Goal: Task Accomplishment & Management: Manage account settings

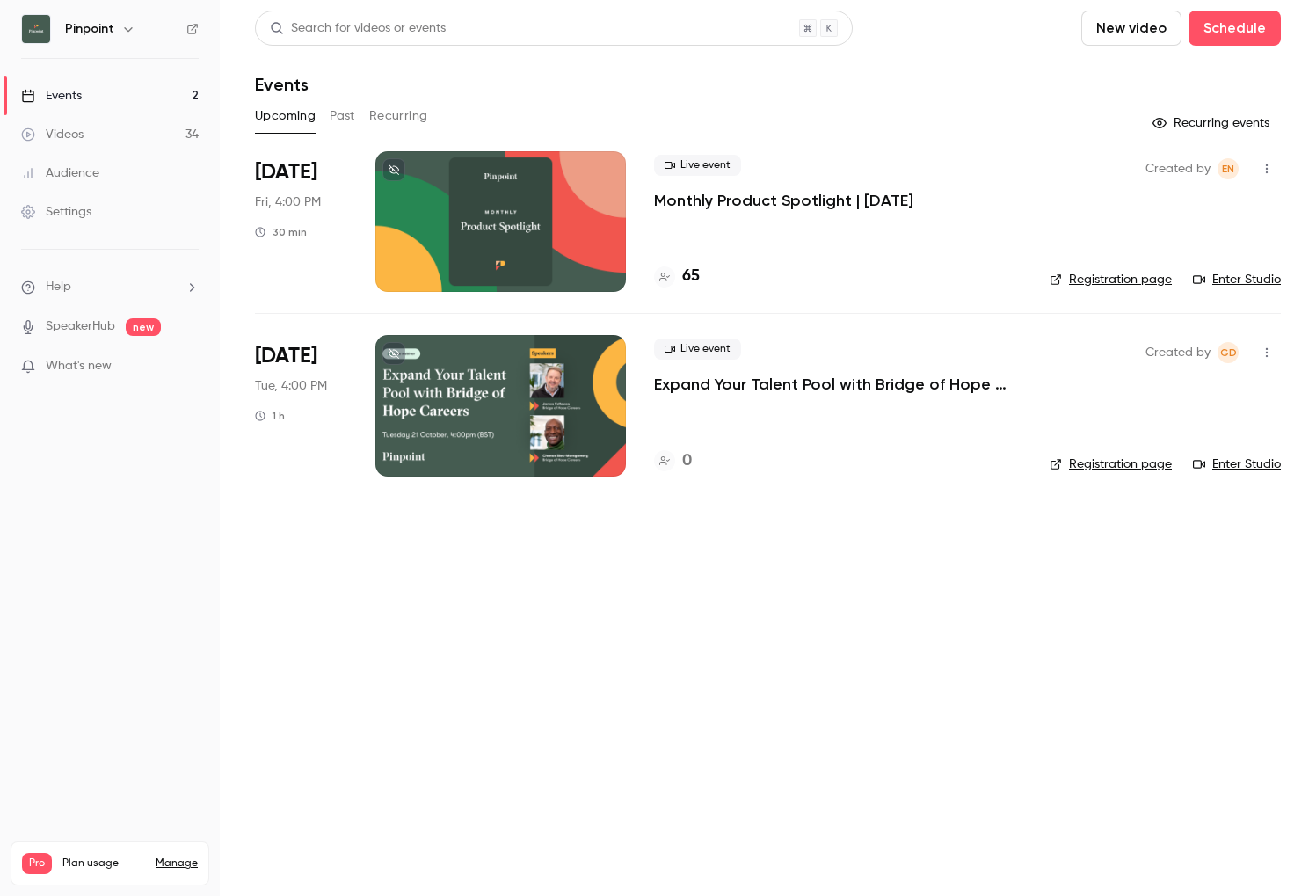
click at [1096, 280] on link "Registration page" at bounding box center [1110, 279] width 123 height 17
click at [73, 289] on li "Help" at bounding box center [110, 287] width 178 height 18
click at [283, 323] on span "Help center" at bounding box center [274, 321] width 67 height 18
click at [400, 175] on button at bounding box center [394, 170] width 23 height 23
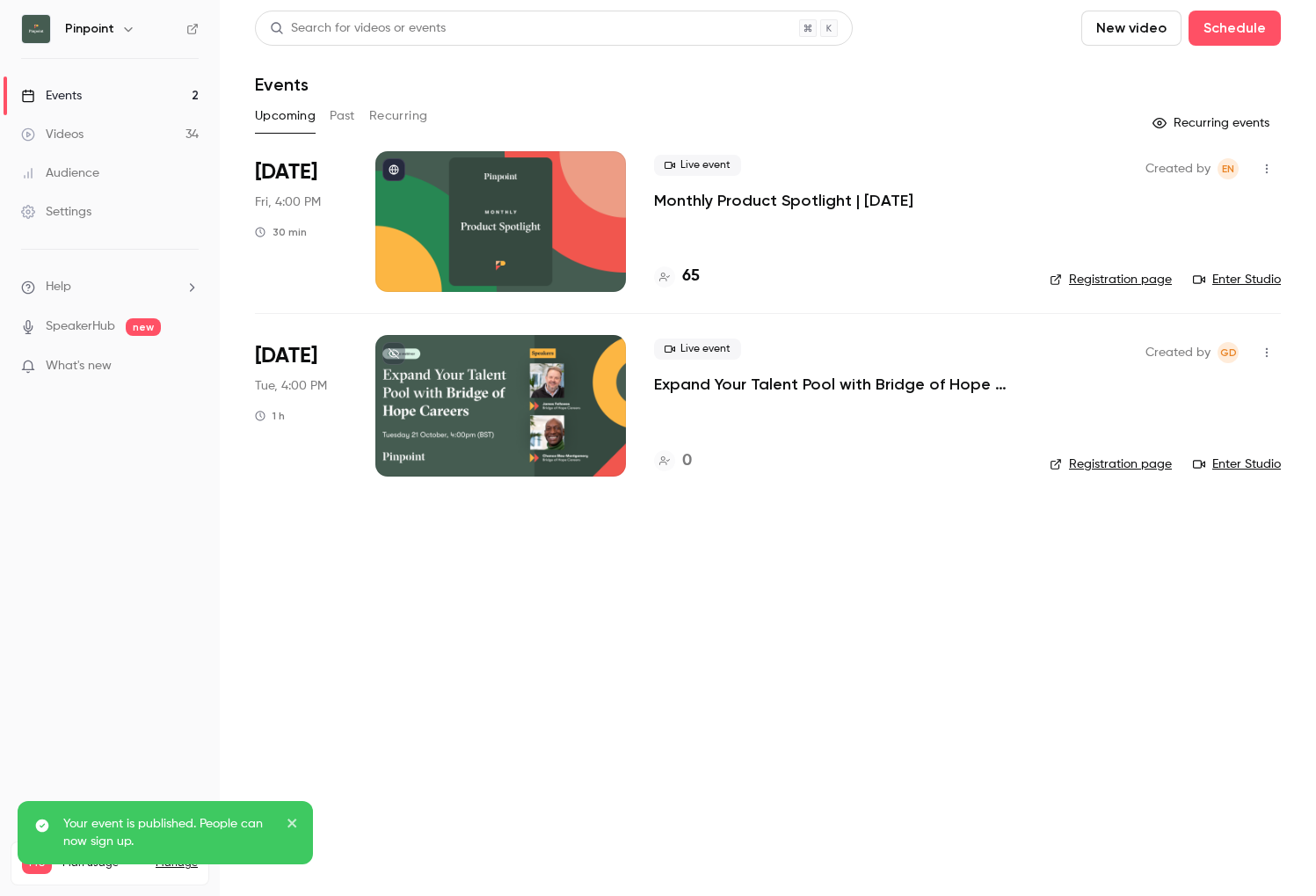
click at [394, 171] on icon at bounding box center [393, 169] width 11 height 11
click at [1267, 168] on icon "button" at bounding box center [1267, 169] width 2 height 10
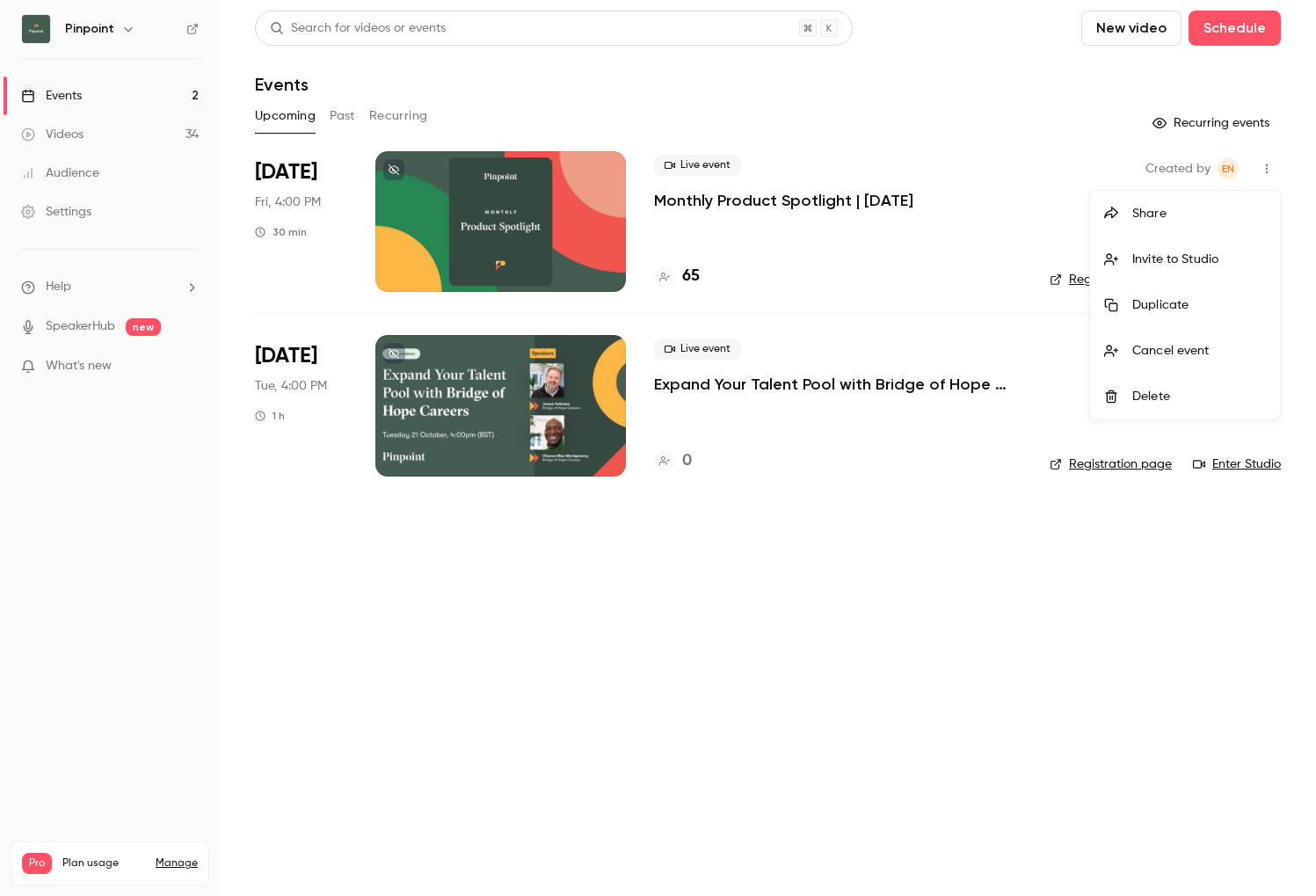
click at [986, 168] on div at bounding box center [658, 448] width 1316 height 896
click at [551, 206] on div at bounding box center [500, 222] width 250 height 141
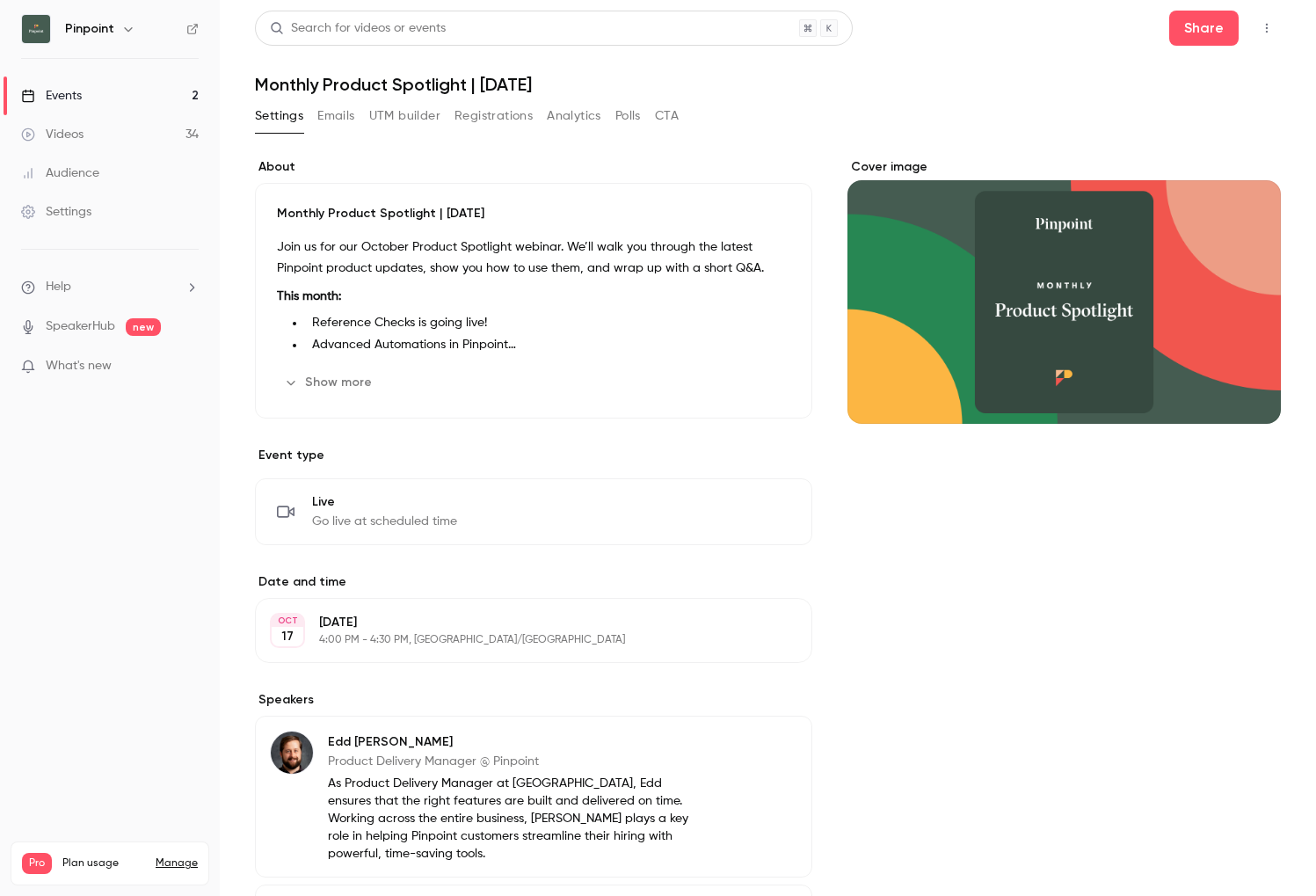
click at [332, 119] on button "Emails" at bounding box center [336, 116] width 37 height 28
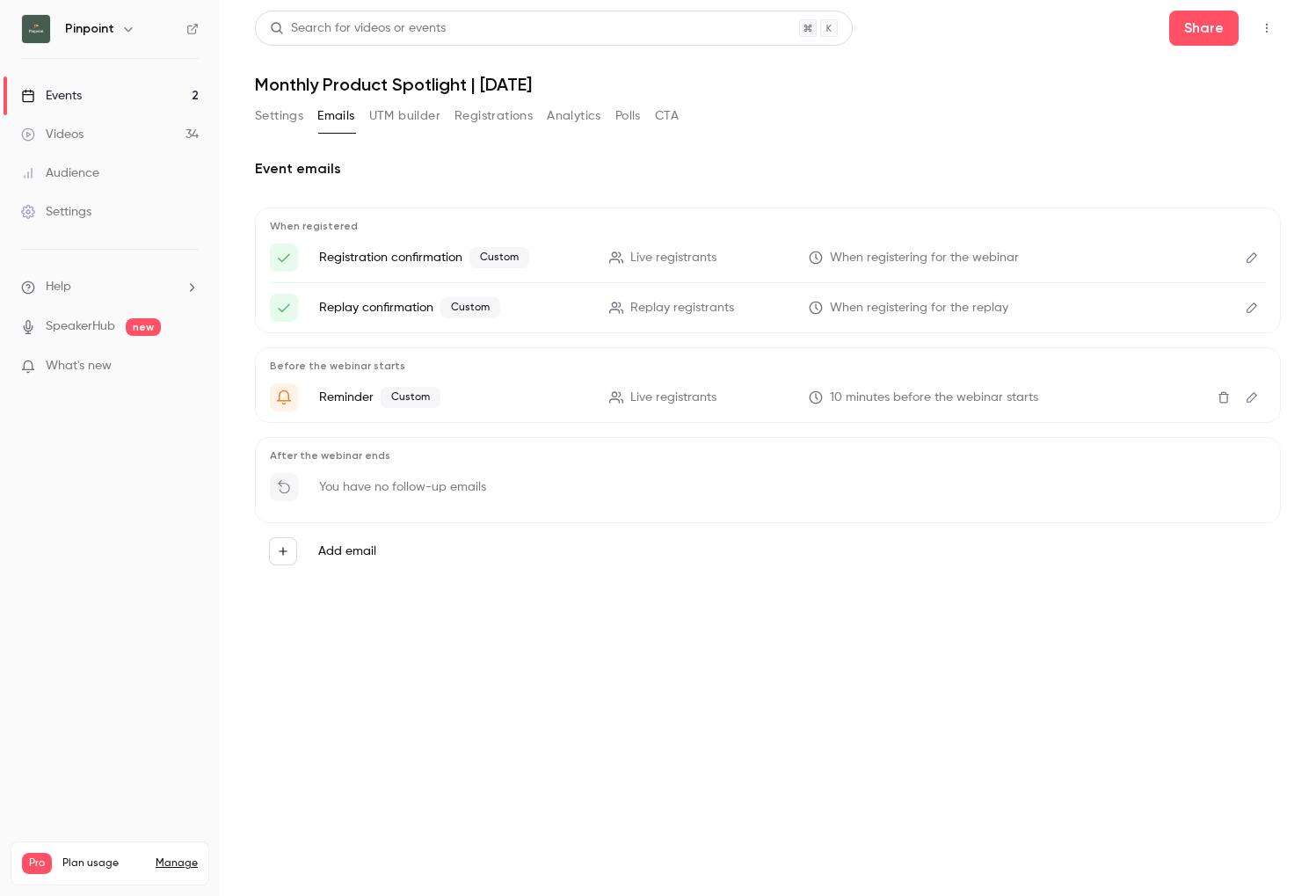
click at [1246, 252] on icon "Edit" at bounding box center [1251, 257] width 14 height 13
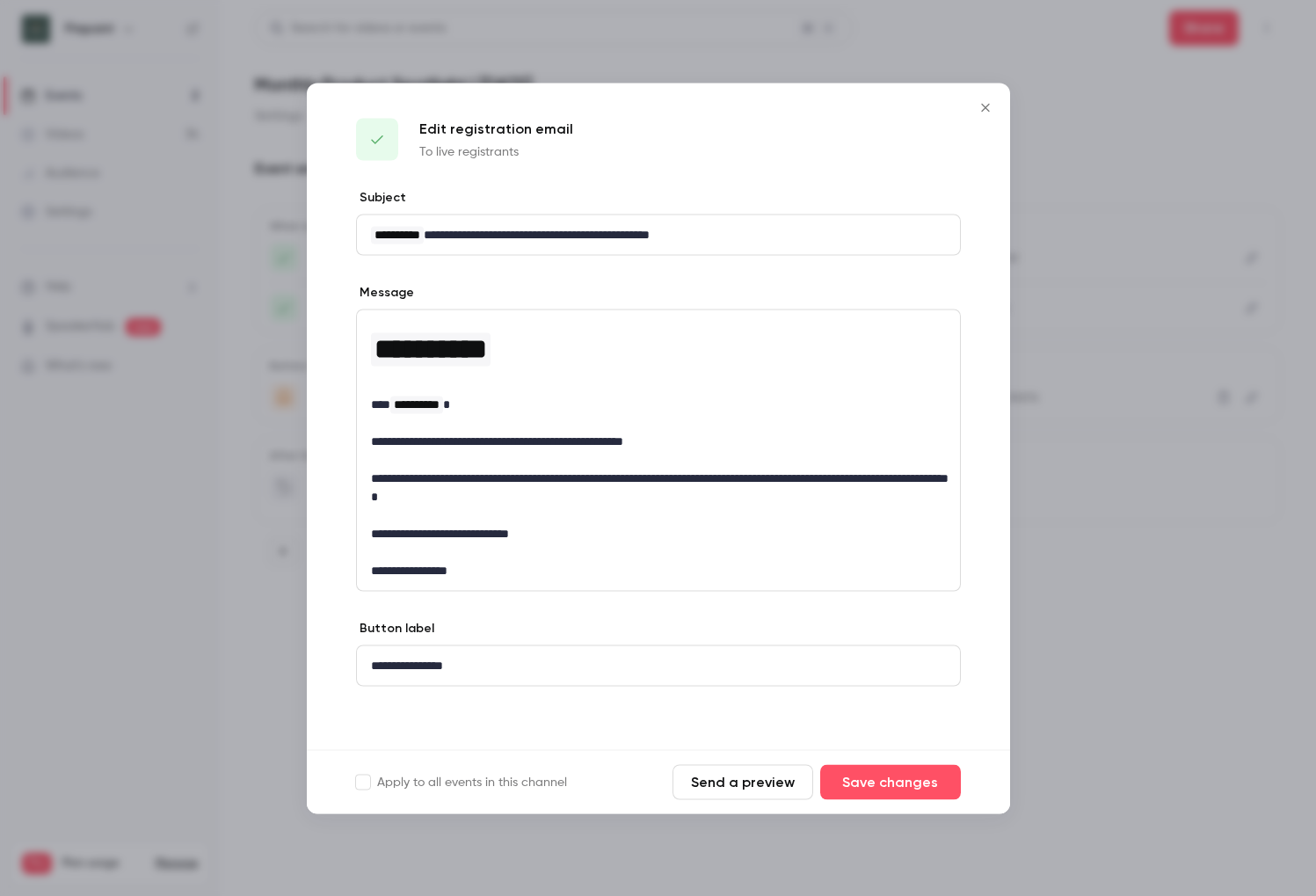
click at [981, 101] on icon "Close" at bounding box center [986, 107] width 21 height 14
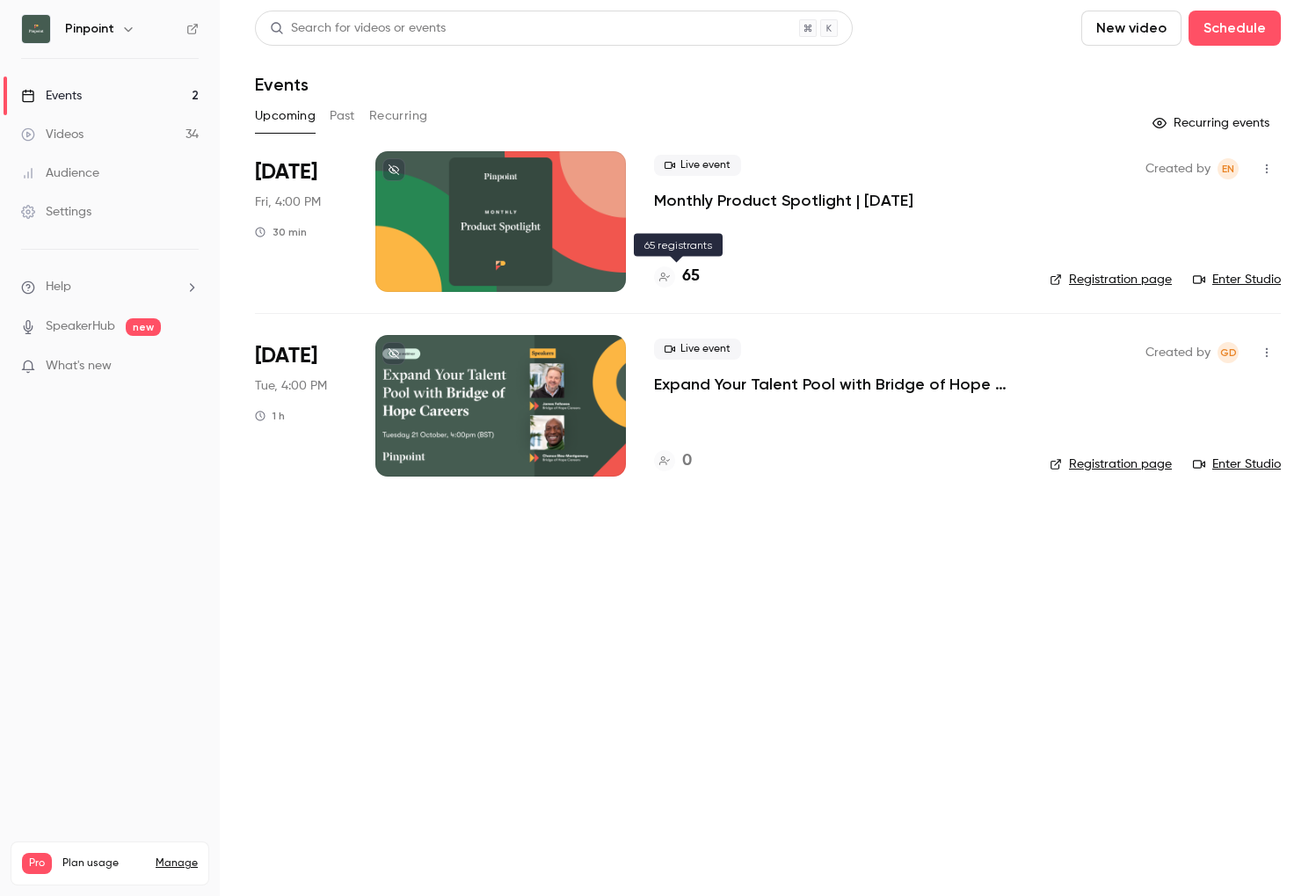
click at [681, 275] on div "65" at bounding box center [676, 276] width 45 height 24
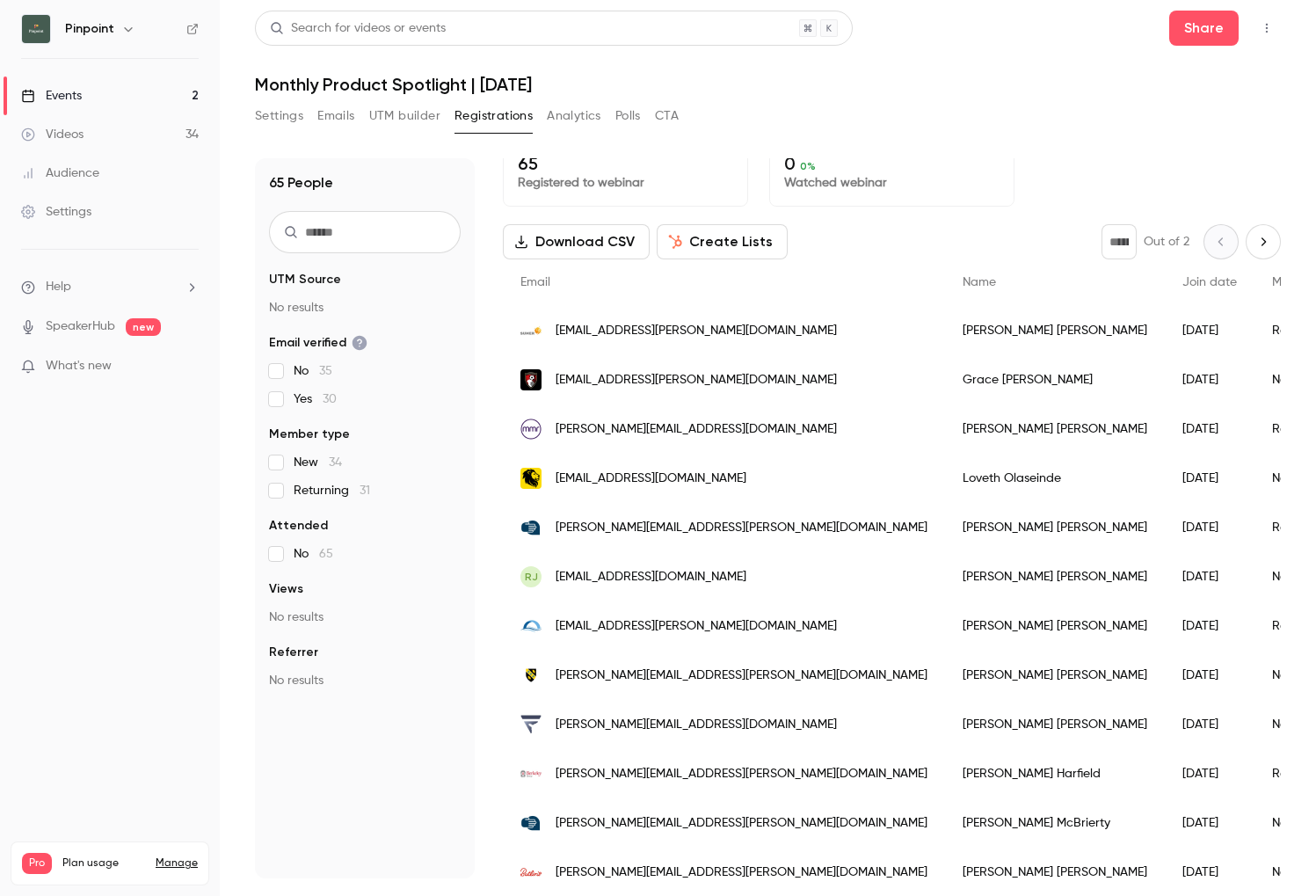
scroll to position [23, 0]
